Goal: Task Accomplishment & Management: Manage account settings

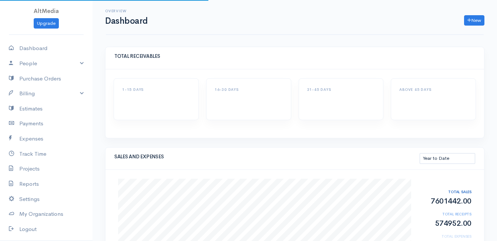
select select "thistoyear"
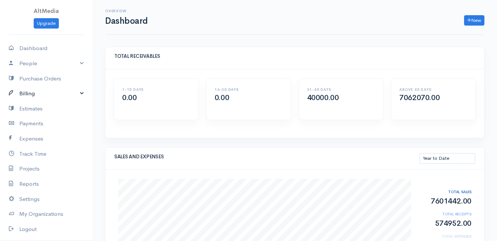
click at [43, 95] on link "Billing" at bounding box center [46, 93] width 93 height 15
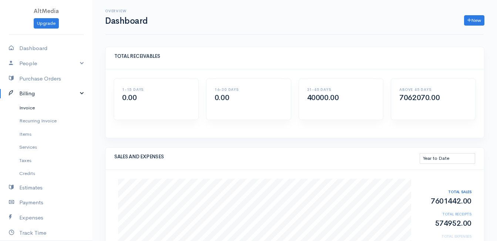
click at [41, 103] on link "Invoice" at bounding box center [46, 107] width 93 height 13
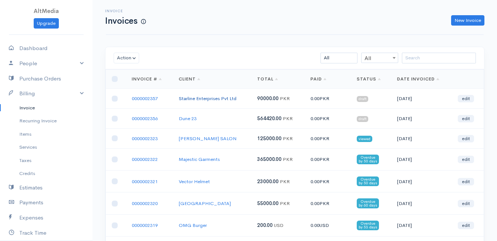
click at [208, 97] on link "Starline Enterprises Pvt Ltd" at bounding box center [208, 98] width 58 height 6
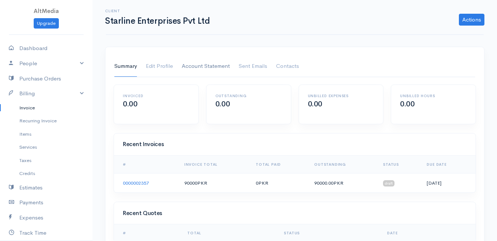
click at [207, 64] on link "Account Statement" at bounding box center [206, 66] width 48 height 21
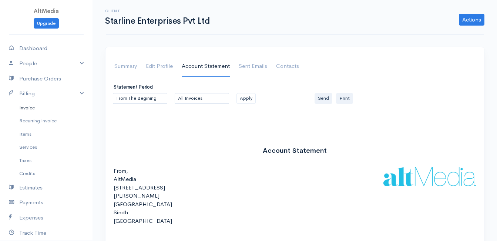
click at [29, 107] on link "Invoice" at bounding box center [46, 107] width 93 height 13
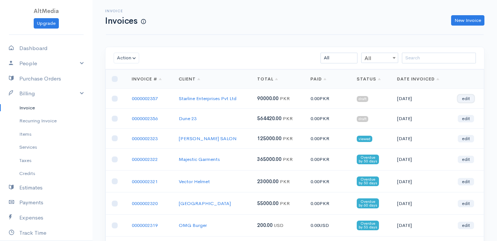
click at [469, 101] on link "edit" at bounding box center [466, 98] width 16 height 7
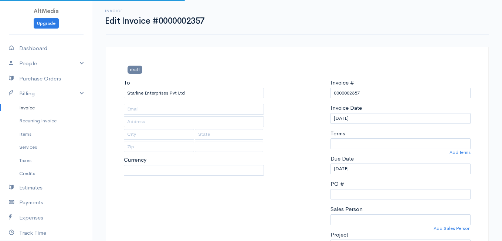
type input "[EMAIL_ADDRESS][DOMAIN_NAME]"
select select "4863"
select select "[GEOGRAPHIC_DATA]"
select select "PKR"
select select "0"
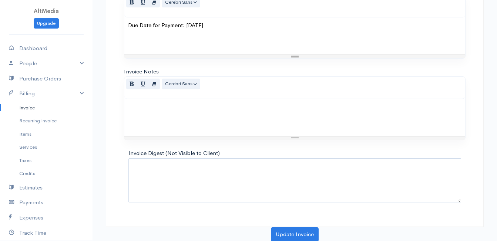
scroll to position [435, 0]
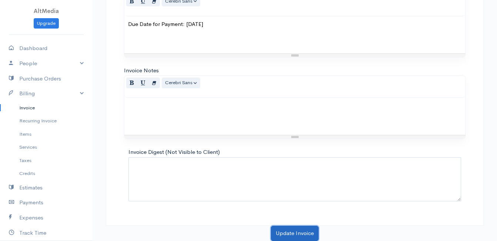
click at [300, 230] on button "Update Invoice" at bounding box center [295, 232] width 48 height 15
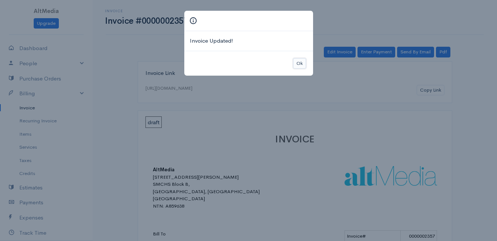
click at [297, 65] on button "Ok" at bounding box center [299, 63] width 13 height 11
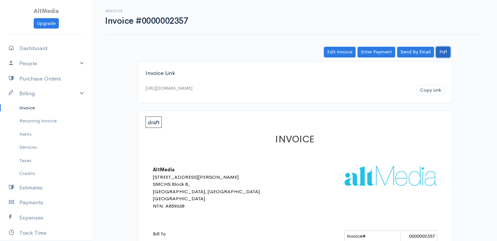
click at [441, 56] on link "Pdf" at bounding box center [443, 52] width 14 height 11
click at [28, 108] on link "Invoice" at bounding box center [46, 107] width 93 height 13
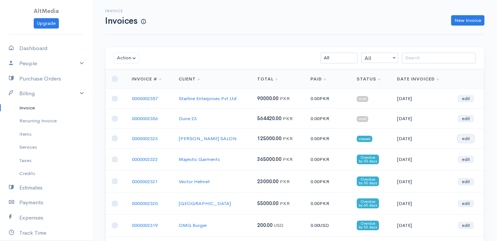
click at [466, 139] on link "edit" at bounding box center [466, 138] width 16 height 7
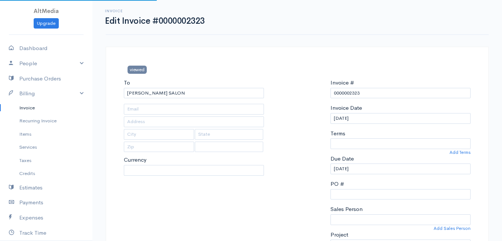
type input "[EMAIL_ADDRESS][DOMAIN_NAME]"
type input "[STREET_ADDRESS][PERSON_NAME]"
type input "[GEOGRAPHIC_DATA]"
type input "Sindh"
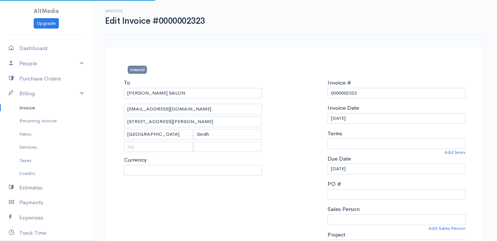
select select
select select "30"
select select "[GEOGRAPHIC_DATA]"
select select "PKR"
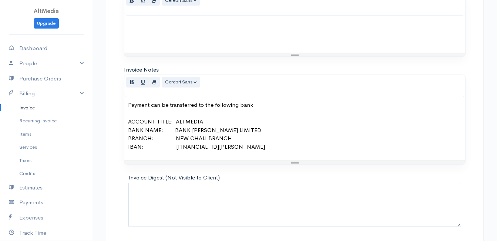
scroll to position [443, 0]
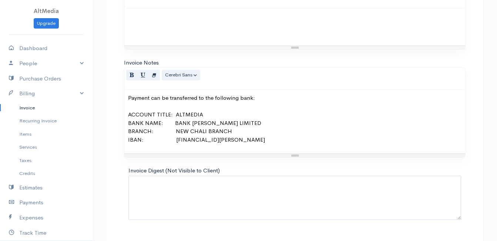
drag, startPoint x: 128, startPoint y: 114, endPoint x: 277, endPoint y: 140, distance: 151.3
click at [277, 140] on div "Payment can be transferred to the following bank: ACCOUNT TITLE: ALTMEDIA BANK …" at bounding box center [294, 121] width 341 height 63
copy p "ACCOUNT TITLE: ALTMEDIA BANK NAME: BANK [PERSON_NAME] LIMITED BRANCH: NEW CHALI…"
